Goal: Task Accomplishment & Management: Manage account settings

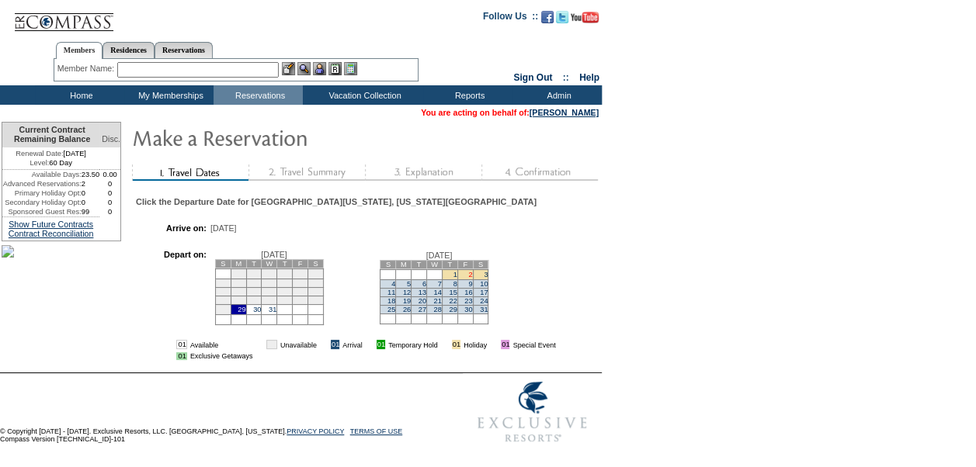
click at [472, 279] on link "2" at bounding box center [470, 275] width 4 height 8
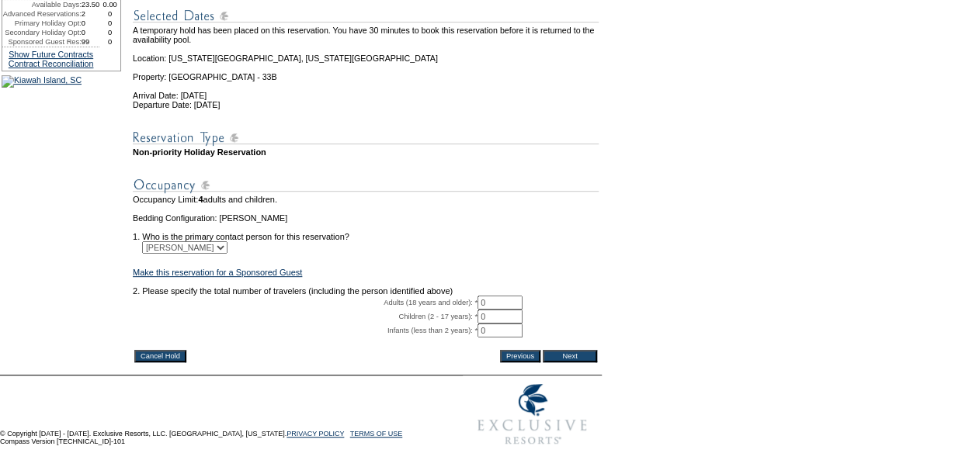
scroll to position [234, 0]
click at [510, 296] on input "0" at bounding box center [499, 303] width 45 height 14
type input "2"
click at [576, 350] on input "Next" at bounding box center [570, 356] width 54 height 12
